Goal: Navigation & Orientation: Find specific page/section

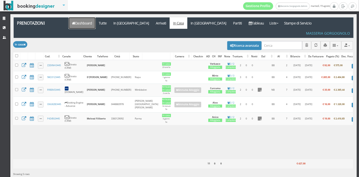
click at [90, 27] on link "Dashboard" at bounding box center [82, 22] width 27 height 11
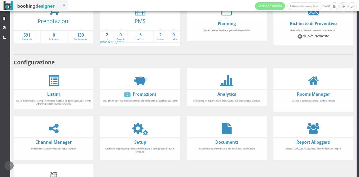
scroll to position [48, 0]
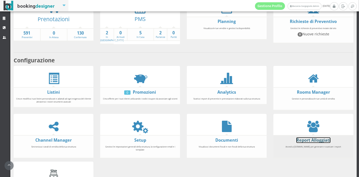
click at [299, 138] on link "Report Alloggiati" at bounding box center [314, 141] width 34 height 6
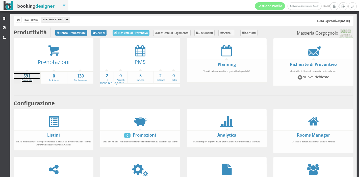
click at [26, 75] on strong "591" at bounding box center [27, 76] width 27 height 6
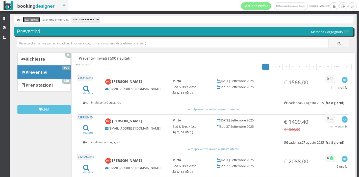
click at [33, 20] on link "Dashboard" at bounding box center [31, 19] width 16 height 5
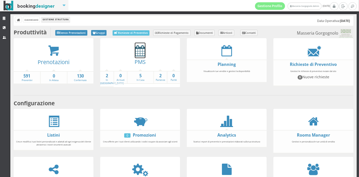
click at [141, 49] on icon at bounding box center [140, 50] width 11 height 11
